Goal: Obtain resource: Download file/media

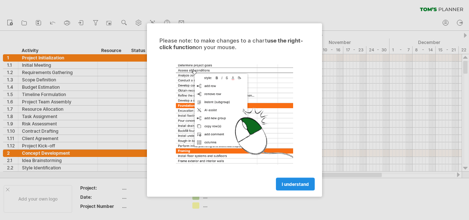
click at [292, 184] on span "I understand" at bounding box center [295, 183] width 27 height 5
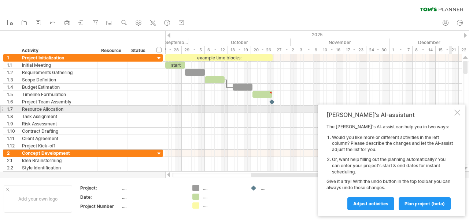
click at [455, 111] on div at bounding box center [457, 113] width 6 height 6
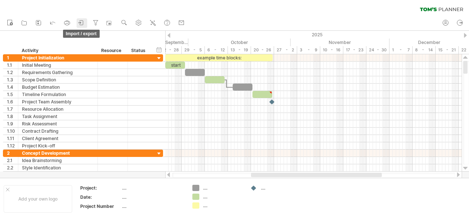
click at [82, 23] on icon at bounding box center [81, 22] width 7 height 7
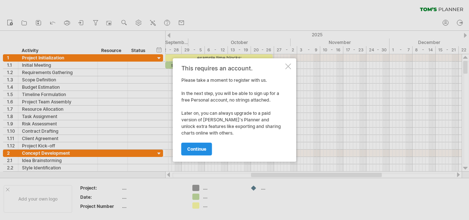
click at [197, 147] on span "continue" at bounding box center [196, 148] width 19 height 5
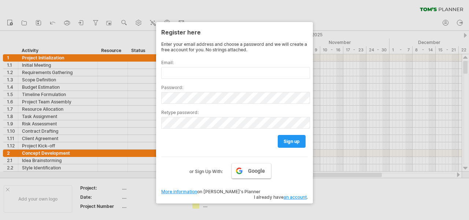
click at [241, 175] on link "Google" at bounding box center [252, 170] width 40 height 15
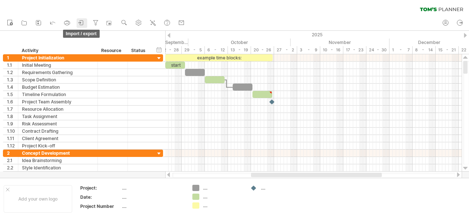
click at [84, 22] on icon at bounding box center [81, 22] width 7 height 7
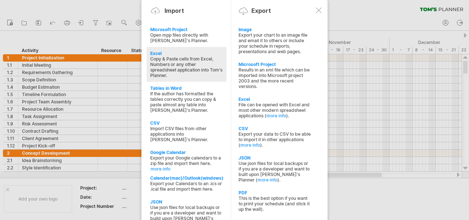
click at [156, 55] on div "Excel" at bounding box center [186, 53] width 73 height 5
type textarea "**********"
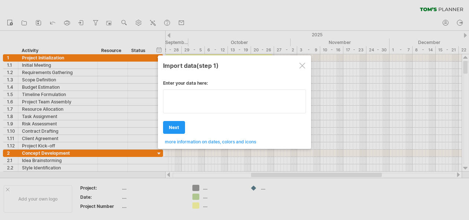
click at [215, 95] on textarea at bounding box center [234, 101] width 143 height 24
type textarea "**********"
click at [300, 65] on div at bounding box center [302, 66] width 6 height 6
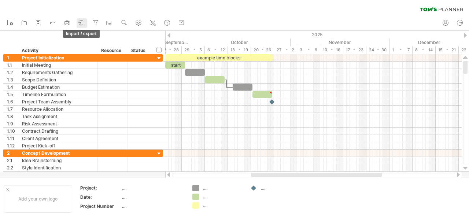
click at [79, 23] on icon at bounding box center [79, 23] width 2 height 2
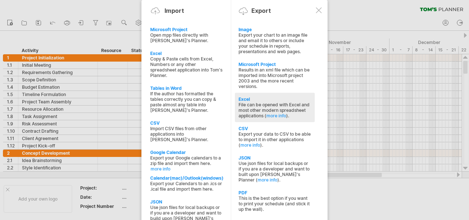
click at [243, 100] on div "Excel" at bounding box center [275, 98] width 73 height 5
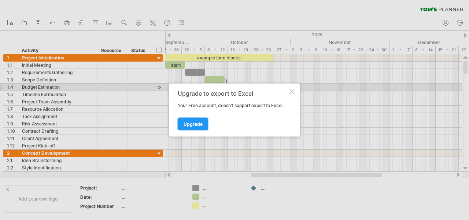
click at [292, 87] on div "Upgrade to export to Excel Your Free account, doesn't support export to Excel. …" at bounding box center [234, 110] width 131 height 53
click at [290, 90] on div at bounding box center [292, 92] width 6 height 6
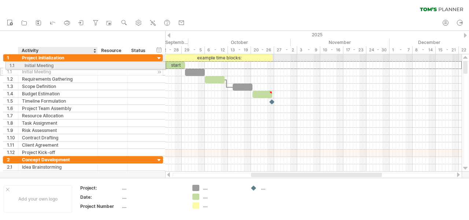
drag, startPoint x: 23, startPoint y: 66, endPoint x: 27, endPoint y: 64, distance: 4.6
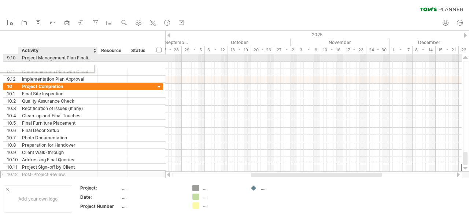
drag, startPoint x: 117, startPoint y: 167, endPoint x: 44, endPoint y: 66, distance: 124.8
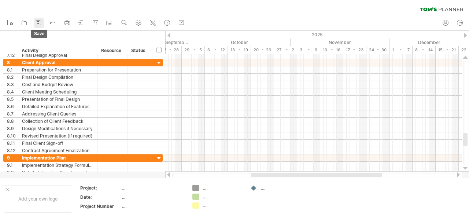
click at [40, 23] on icon at bounding box center [38, 22] width 7 height 7
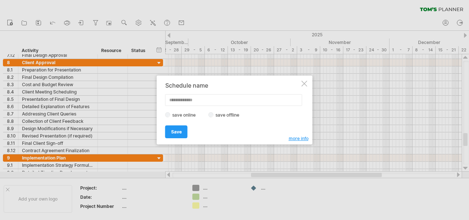
click at [211, 111] on div "Schedule name save online save offline more info Save Save Save schedules onlin…" at bounding box center [232, 110] width 135 height 56
click at [195, 101] on input "text" at bounding box center [233, 100] width 137 height 12
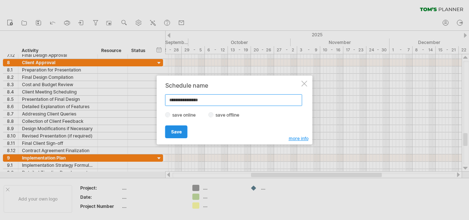
type input "**********"
click at [173, 134] on span "Save" at bounding box center [176, 131] width 11 height 5
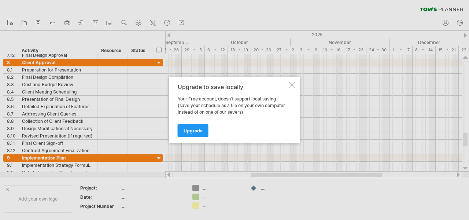
click at [288, 84] on div "Upgrade to save locally Your Free account, doesn't support local saving (save y…" at bounding box center [234, 110] width 131 height 66
click at [295, 85] on div at bounding box center [292, 85] width 6 height 6
